Goal: Transaction & Acquisition: Purchase product/service

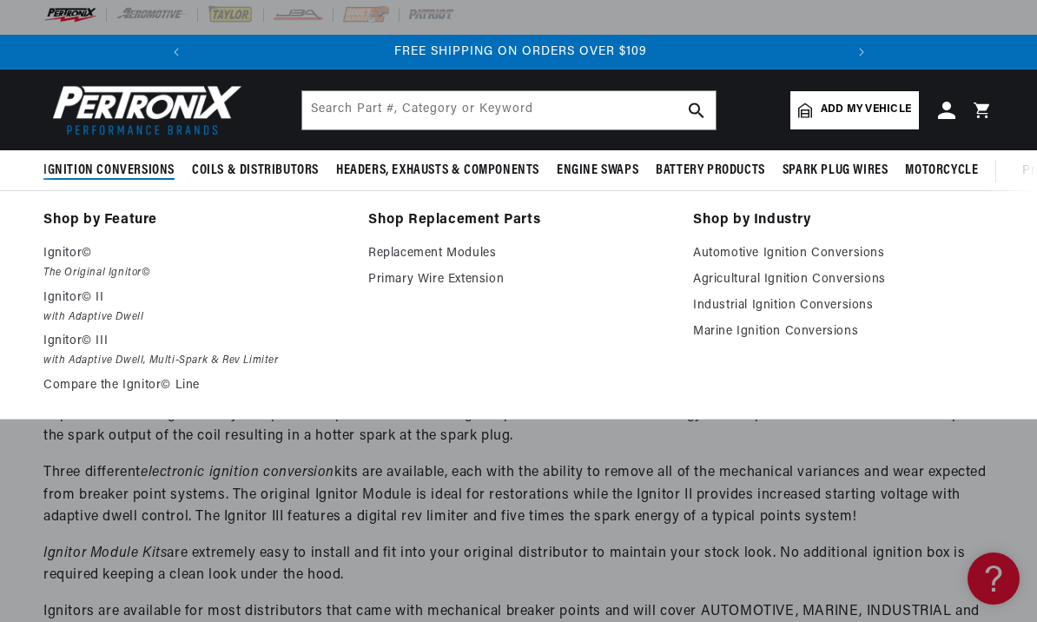
scroll to position [4, 0]
click at [64, 267] on em "The Original Ignitor©" at bounding box center [193, 274] width 301 height 18
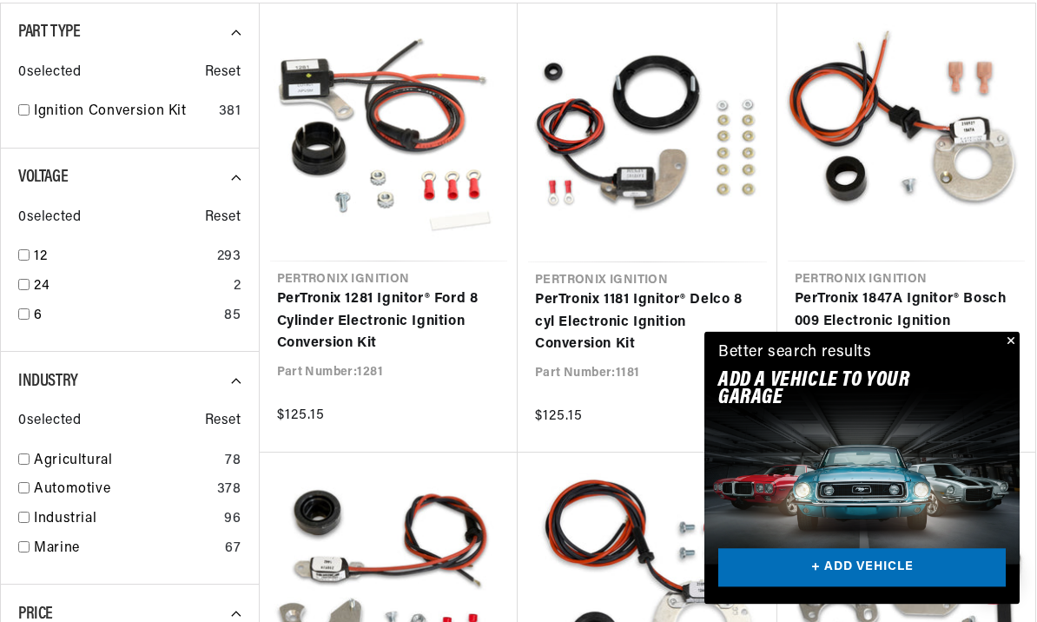
scroll to position [522, 0]
click at [1007, 353] on button "Close" at bounding box center [1009, 342] width 21 height 21
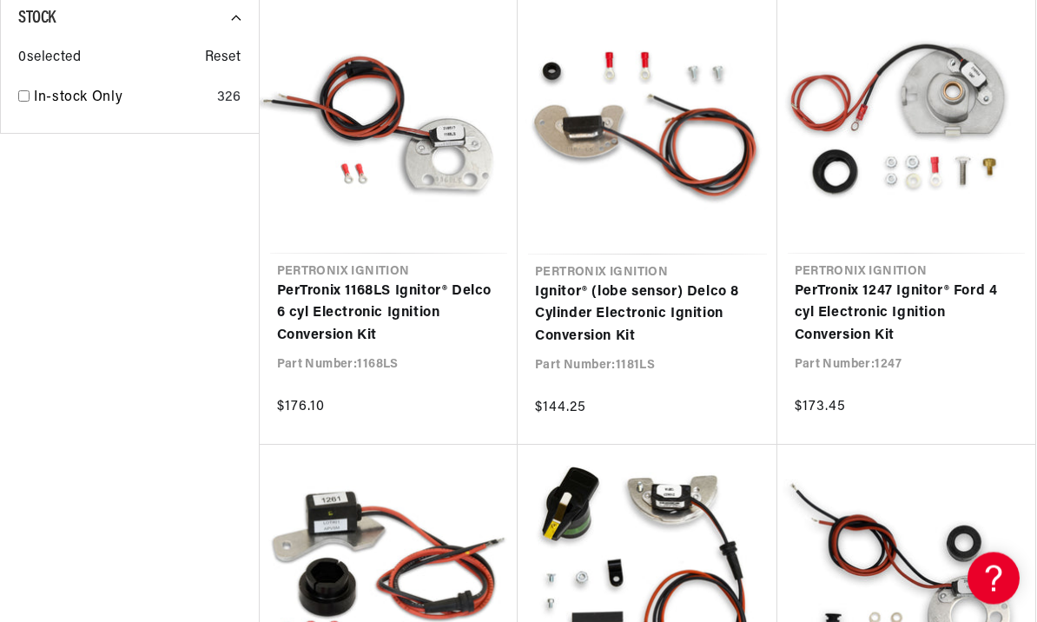
scroll to position [0, 0]
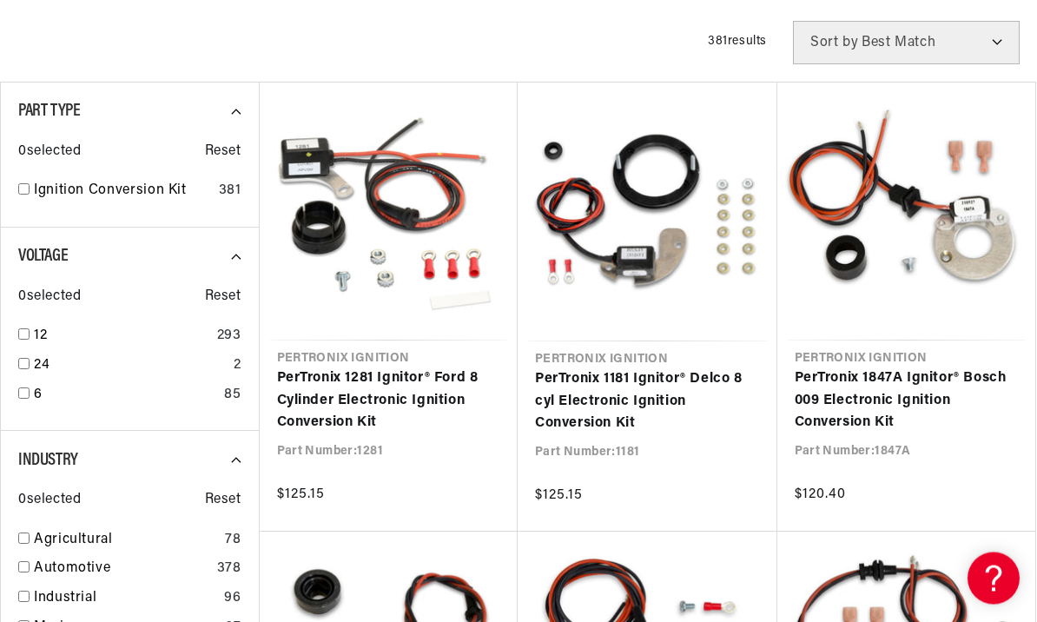
scroll to position [443, 0]
click at [657, 386] on link "PerTronix 1181 Ignitor® Delco 8 cyl Electronic Ignition Conversion Kit" at bounding box center [647, 401] width 225 height 67
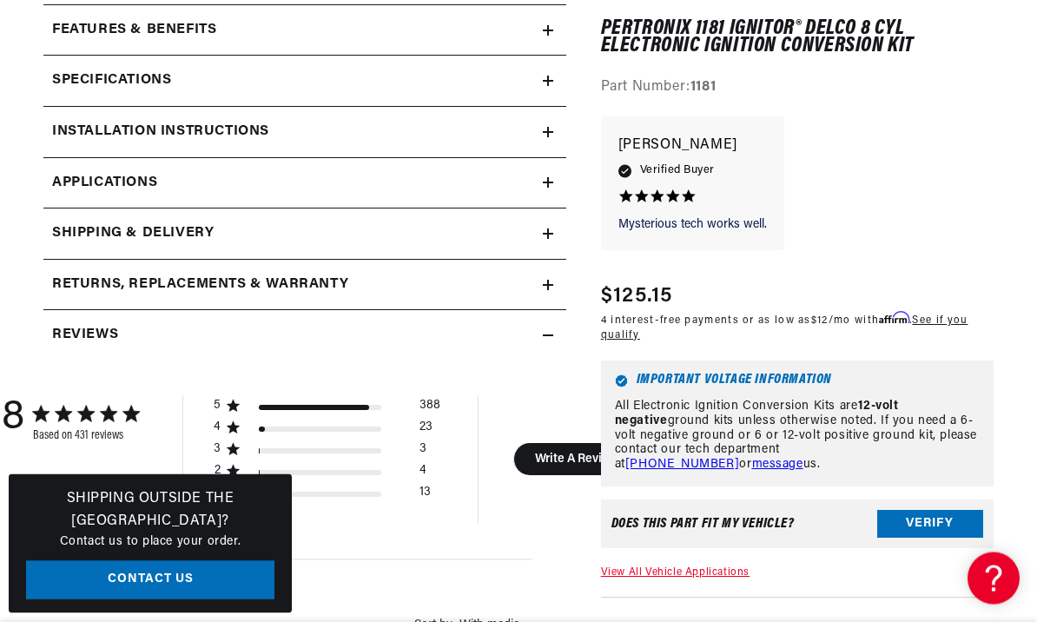
scroll to position [849, 0]
click at [953, 510] on button "Verify" at bounding box center [930, 524] width 106 height 28
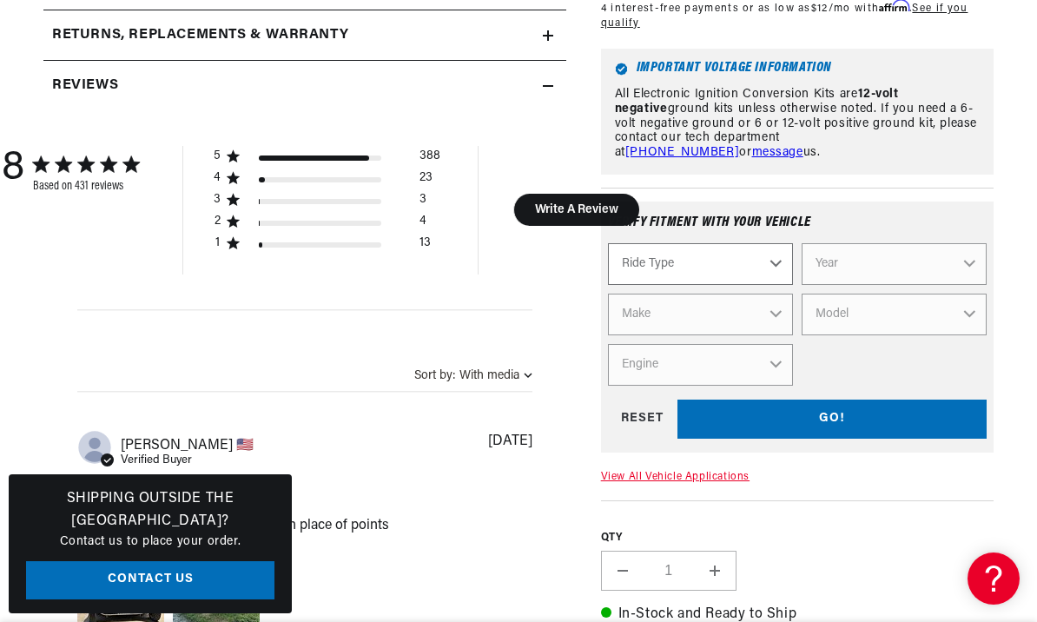
scroll to position [1101, 0]
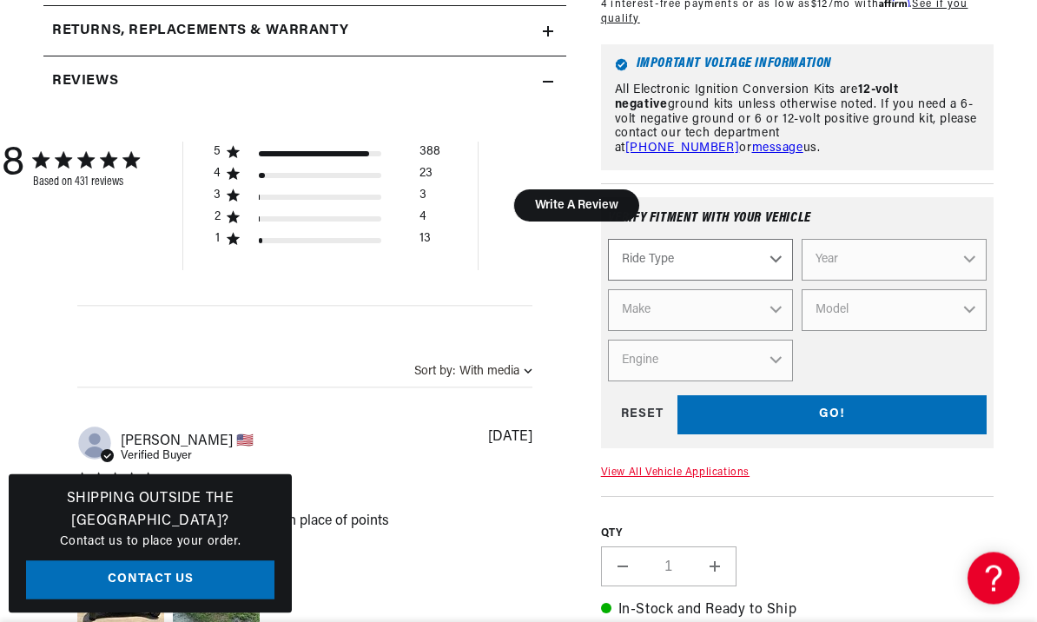
click at [772, 281] on select "Ride Type Automotive Agricultural Industrial Marine Motorcycle" at bounding box center [700, 261] width 185 height 42
select select "Automotive"
click at [879, 281] on select "Year [DATE] 2021 2020 2019 2018 2017 2016 2015 2014 2013 2012 2011 2010 2009 20…" at bounding box center [894, 260] width 185 height 42
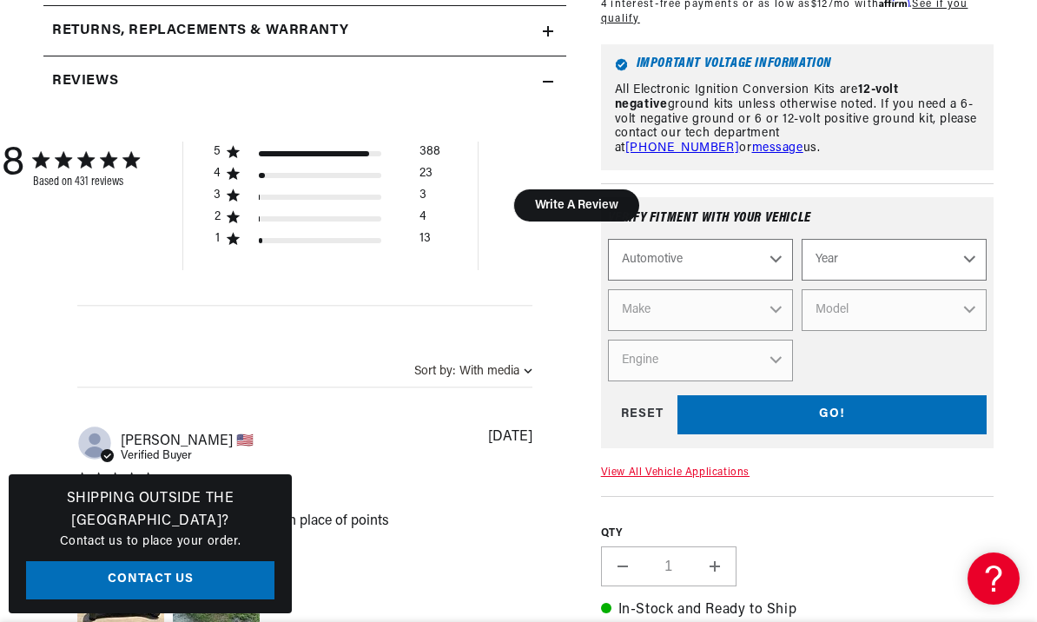
select select "1969"
click at [892, 281] on select "2022 2021 2020 2019 2018 2017 2016 2015 2014 2013 2012 2011 2010 2009 2008 2007…" at bounding box center [894, 260] width 185 height 42
select select "1970"
click at [765, 331] on select "Make Alfa Romeo American Motors Aston [PERSON_NAME] Audi [GEOGRAPHIC_DATA] [PER…" at bounding box center [700, 310] width 185 height 42
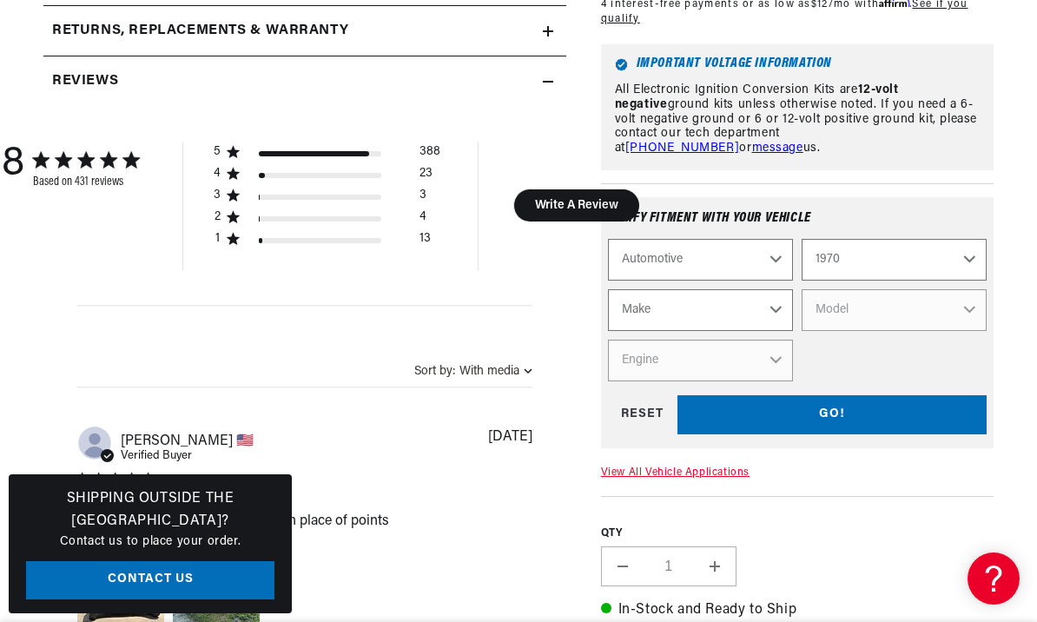
select select "Chevrolet"
click at [876, 331] on select "Model [GEOGRAPHIC_DATA] [GEOGRAPHIC_DATA] Blazer [GEOGRAPHIC_DATA] C10 Pickup C…" at bounding box center [894, 310] width 185 height 42
select select "Blazer"
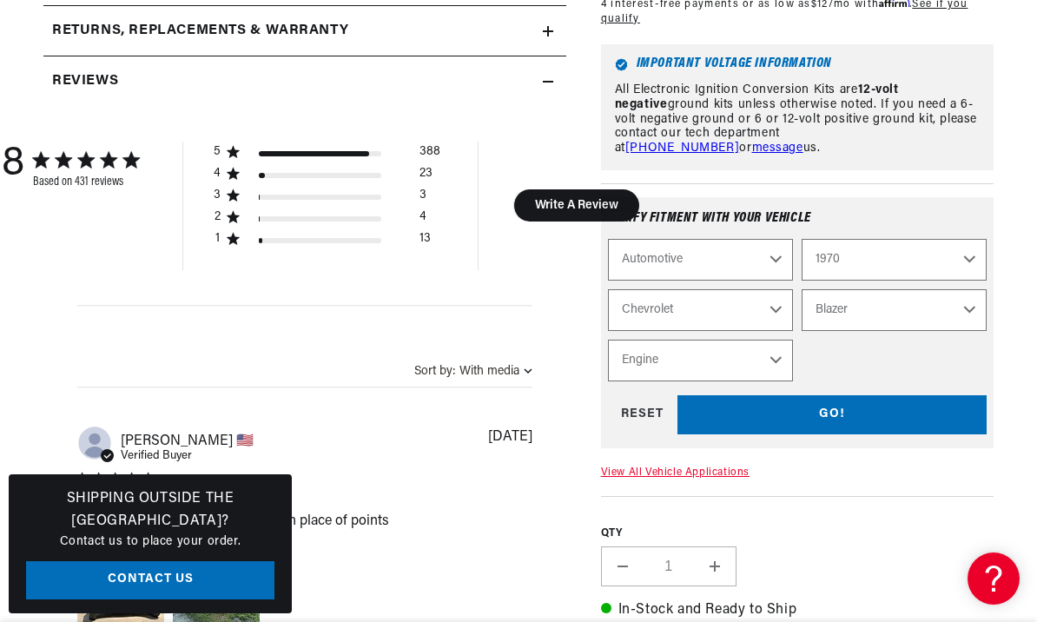
scroll to position [0, 0]
click at [767, 381] on select "Engine 250cid / 4.1L 292cid / 4.8L 305cid / 5.0L 307cid / 5.0L 350cid / 5.7L" at bounding box center [700, 361] width 185 height 42
select select "350cid-5.7L"
select select "Engine"
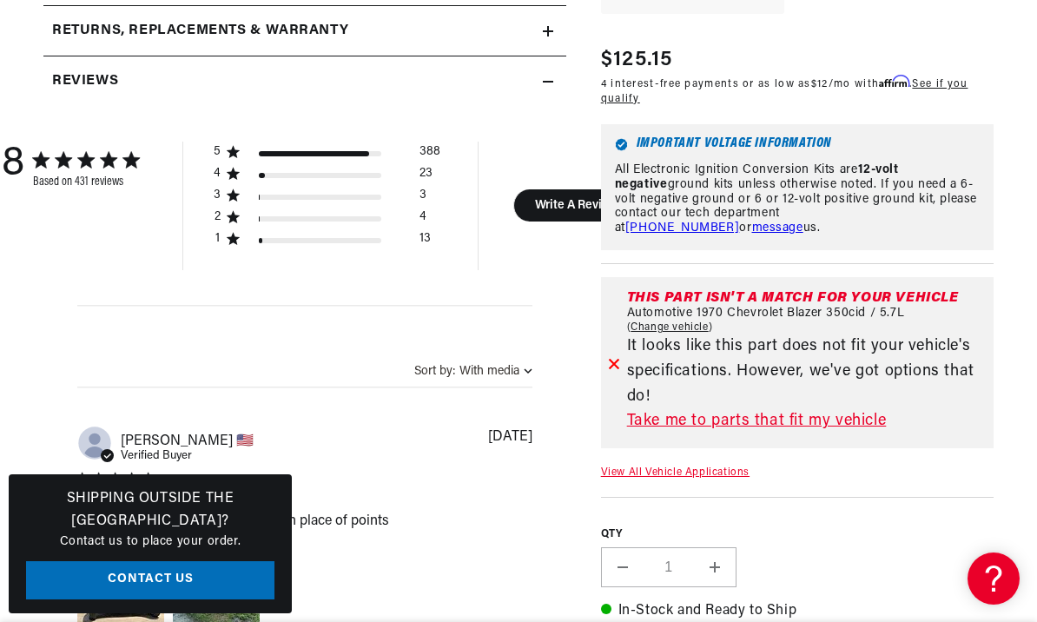
scroll to position [0, 649]
click at [865, 434] on link "Take me to parts that fit my vehicle" at bounding box center [807, 421] width 360 height 25
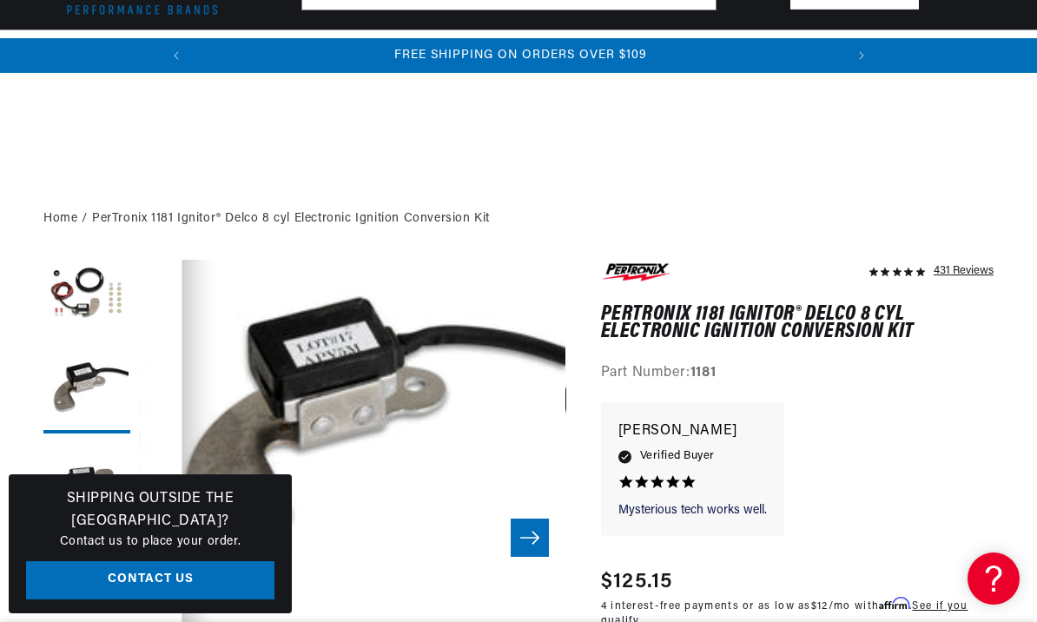
scroll to position [198, 0]
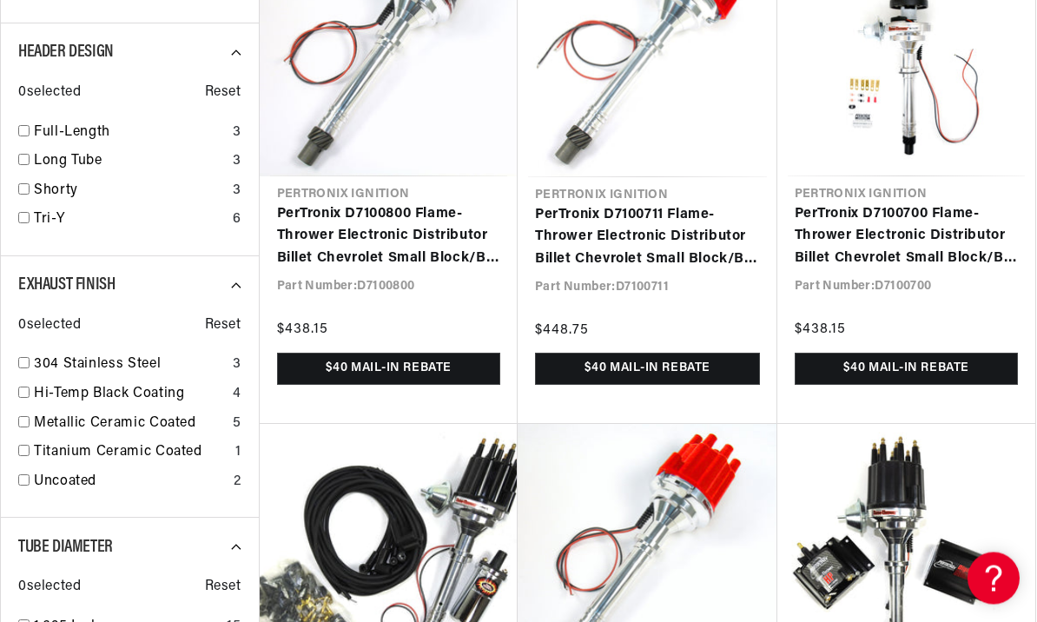
scroll to position [0, 649]
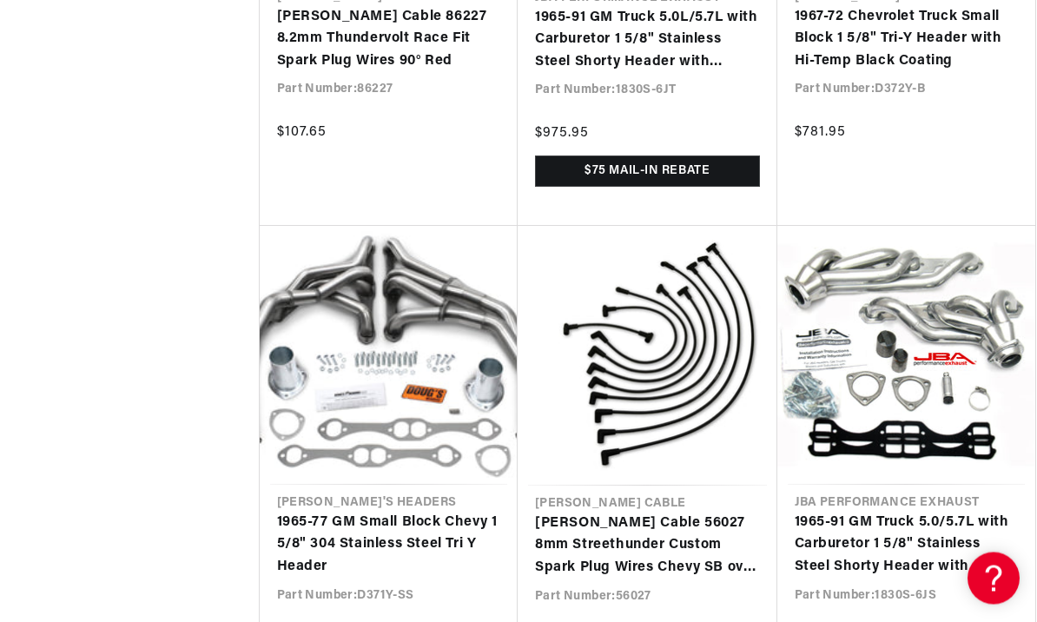
scroll to position [0, 649]
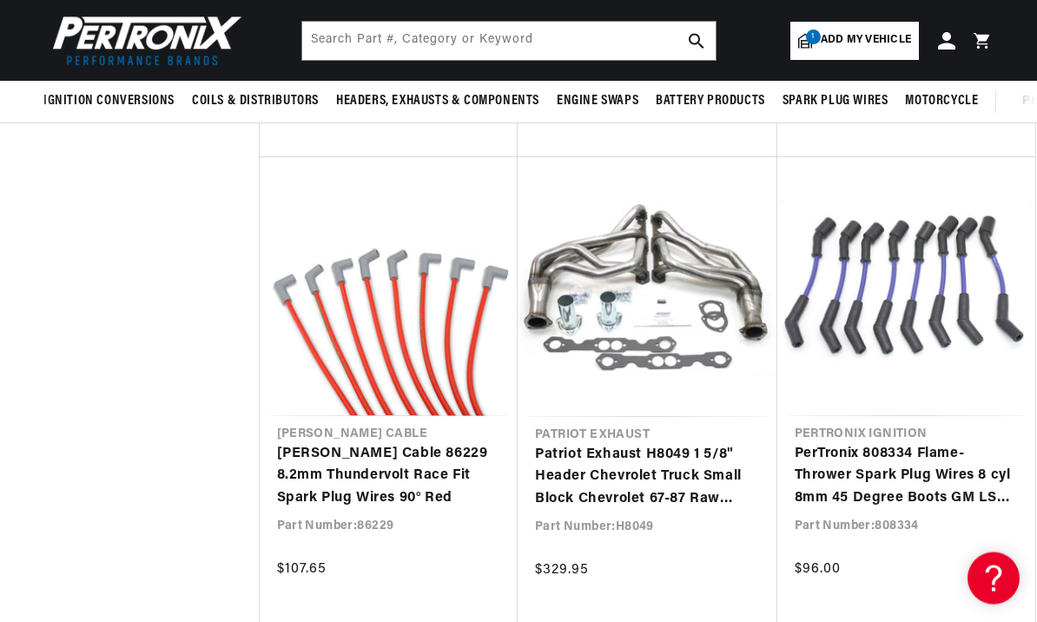
scroll to position [0, 649]
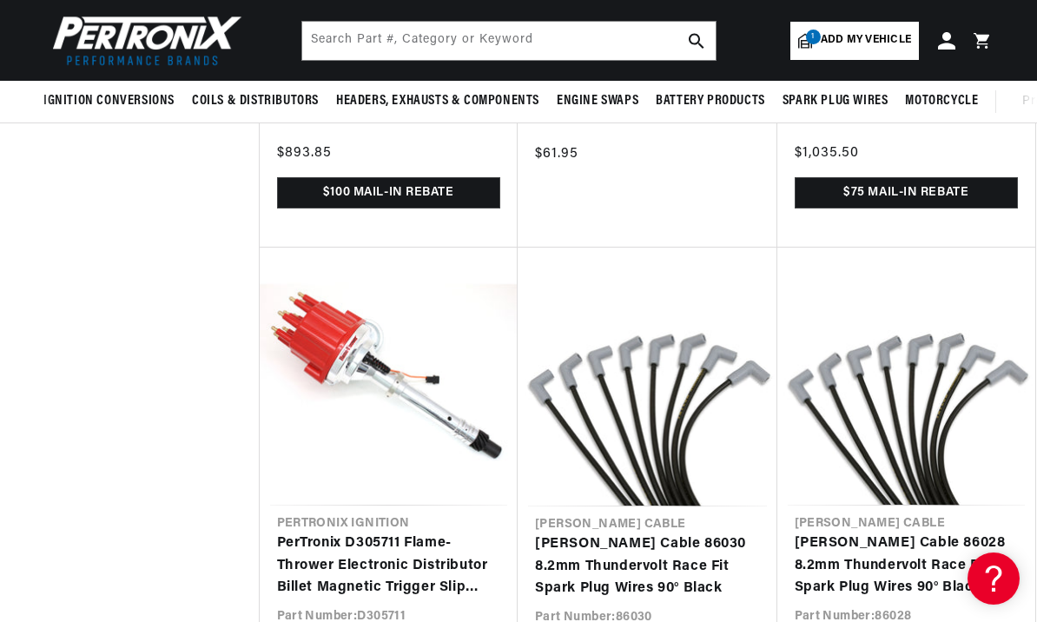
scroll to position [5644, 0]
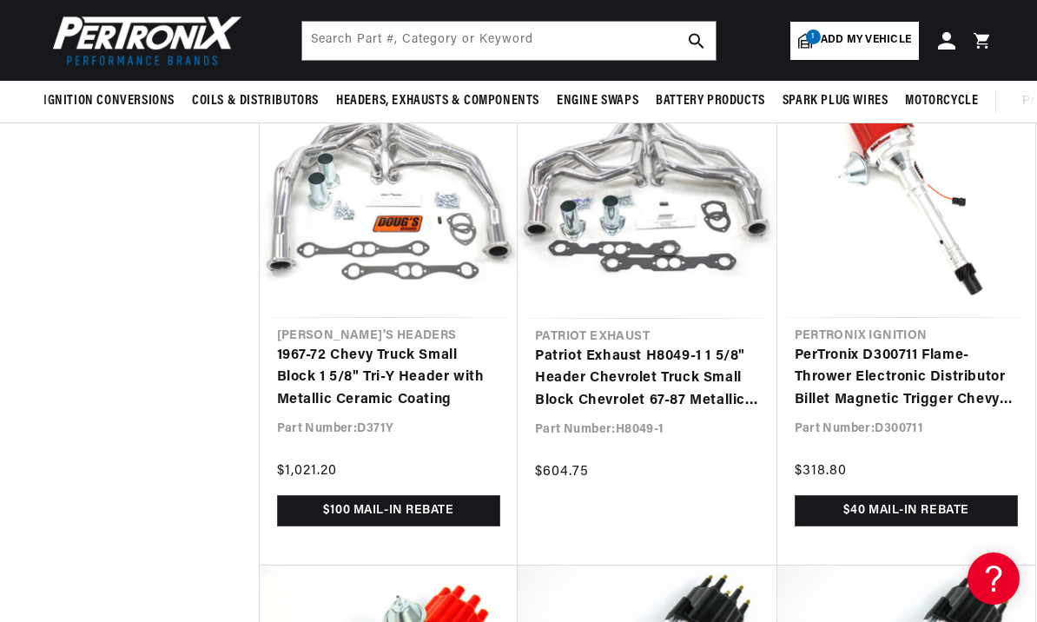
scroll to position [0, 649]
